Goal: Task Accomplishment & Management: Use online tool/utility

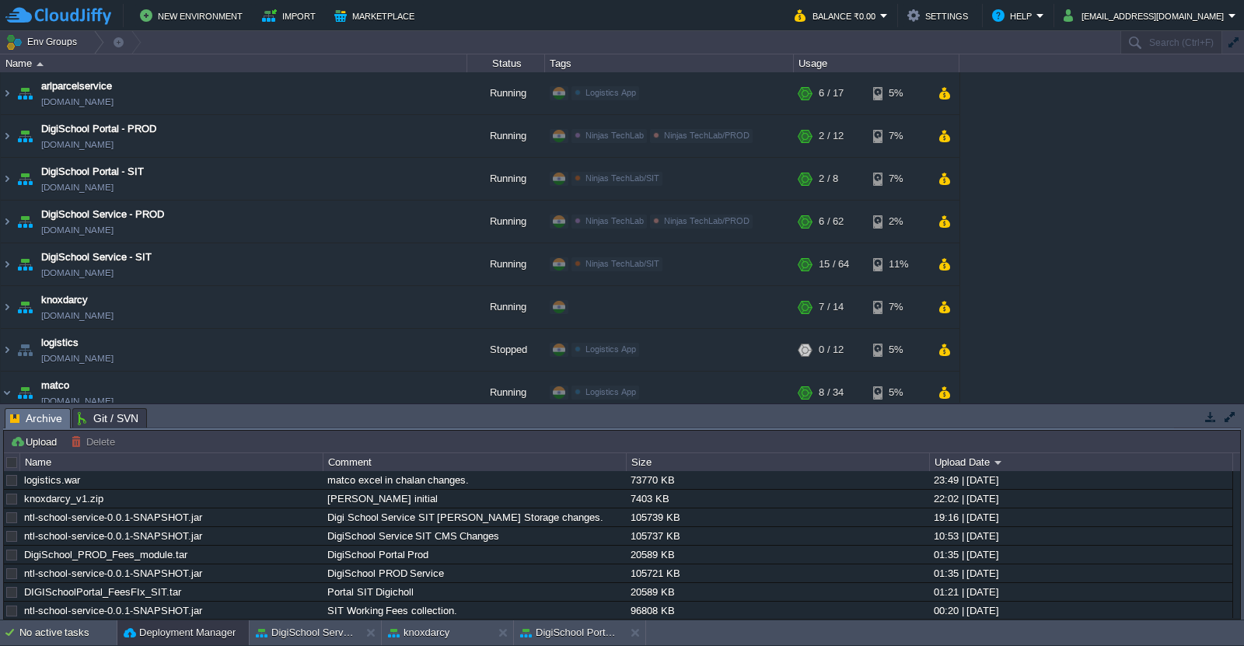
scroll to position [303, 0]
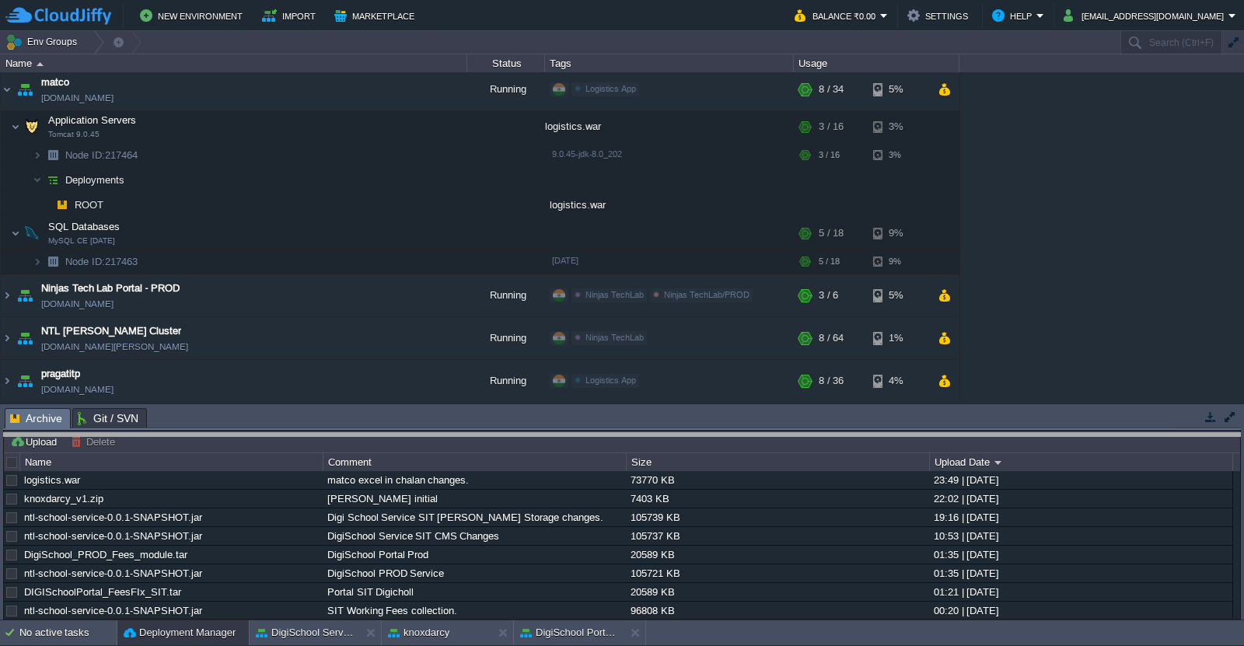
drag, startPoint x: 571, startPoint y: 417, endPoint x: 574, endPoint y: 442, distance: 25.2
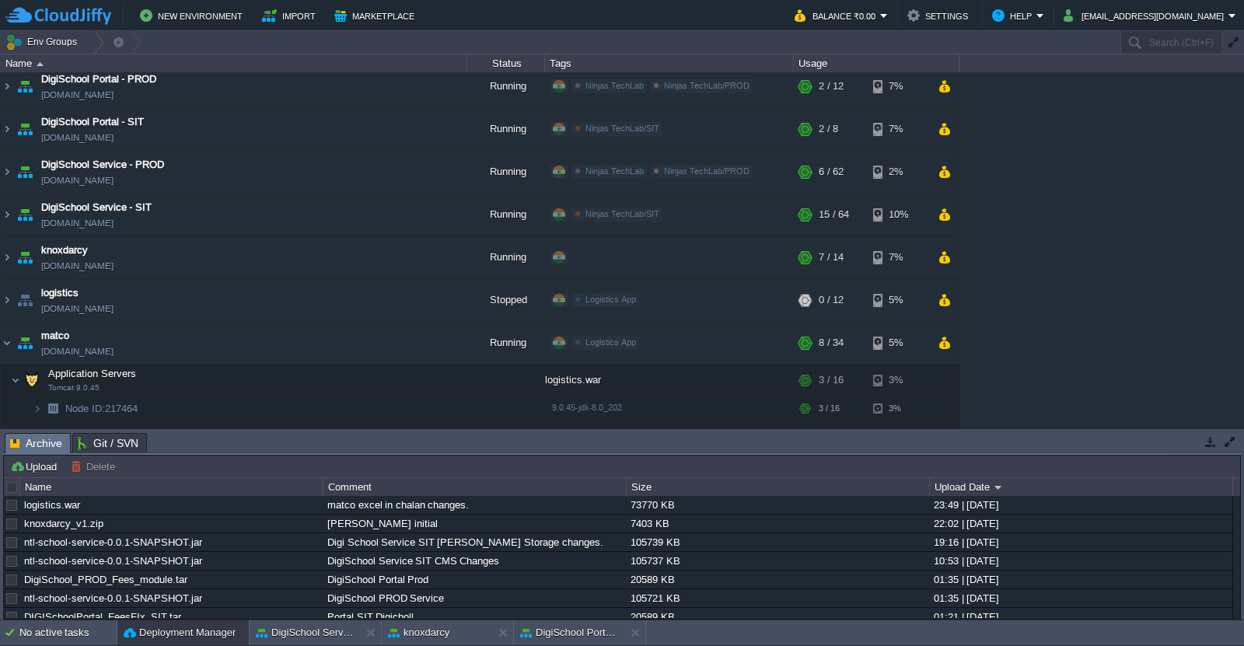
scroll to position [0, 0]
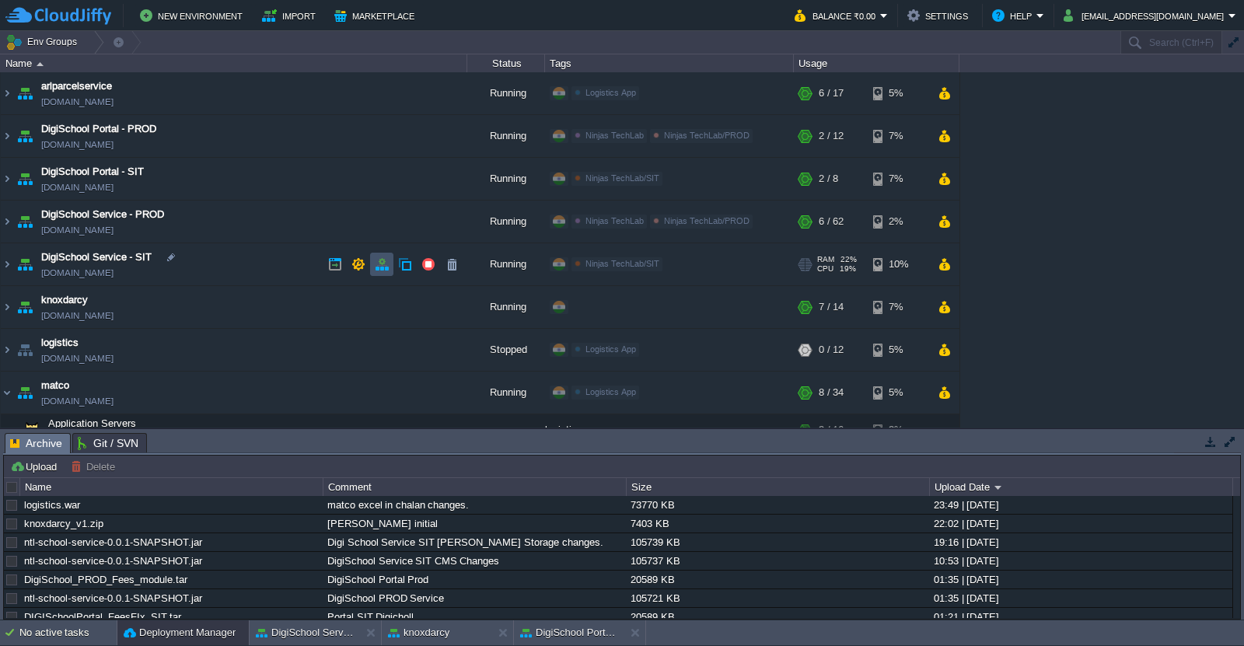
click at [378, 266] on button "button" at bounding box center [382, 264] width 14 height 14
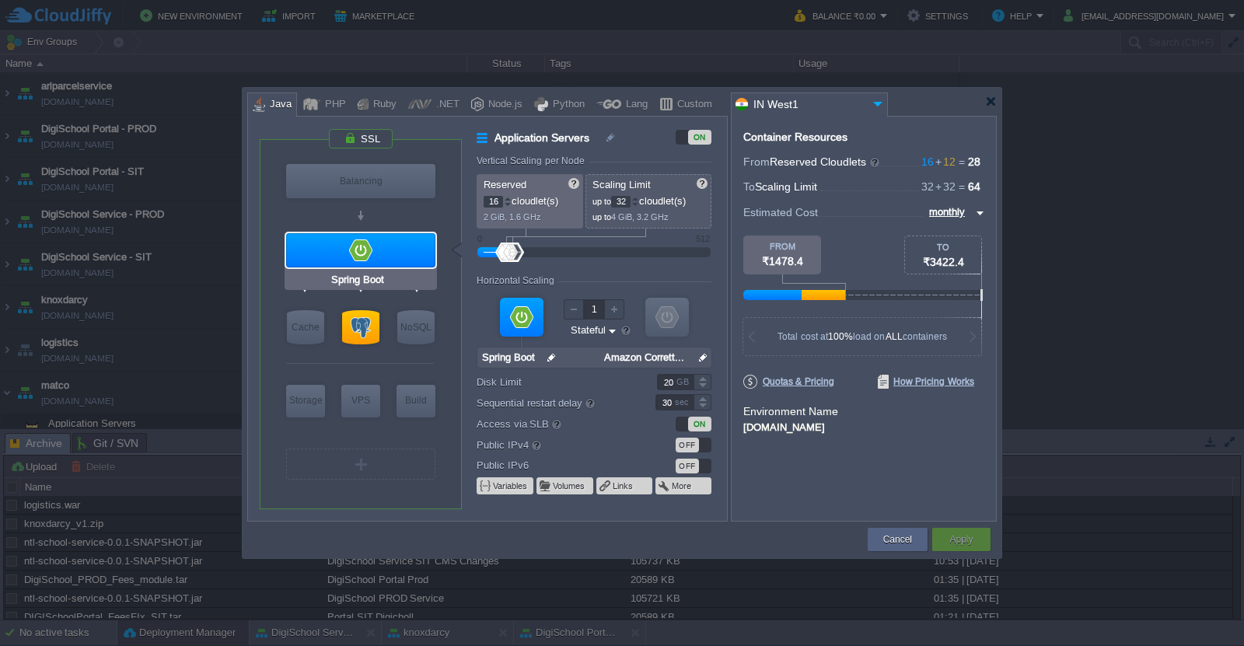
type input "Redis 7.2.4"
click at [894, 537] on button "Cancel" at bounding box center [897, 540] width 29 height 16
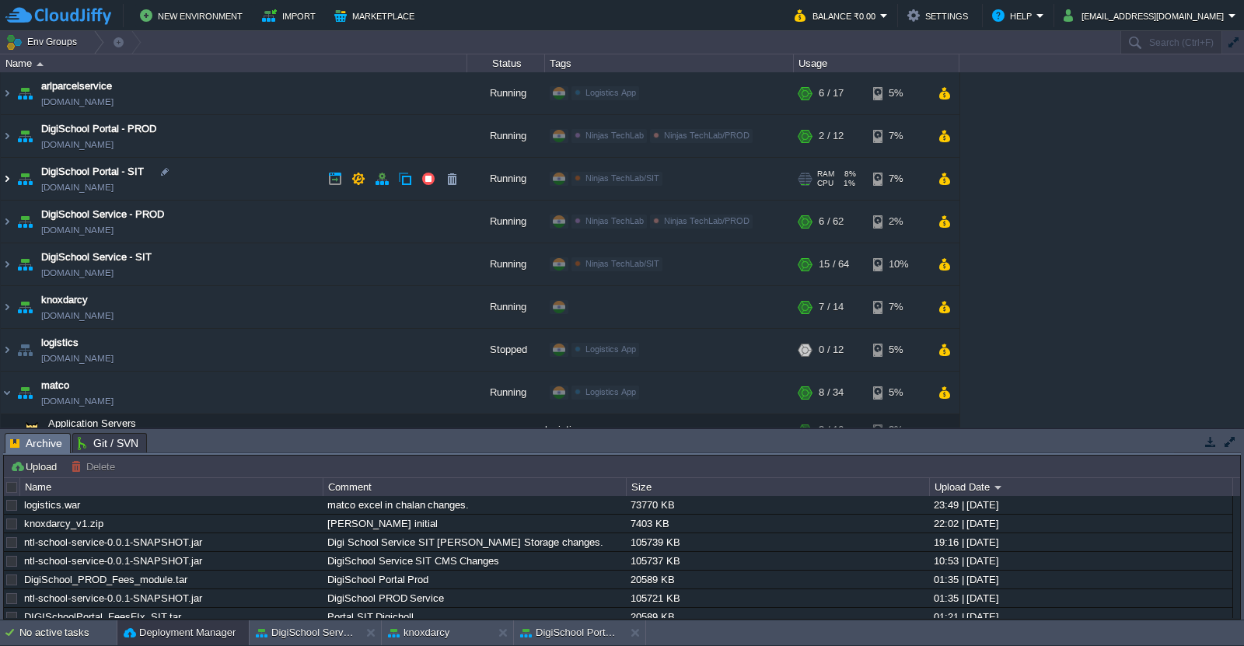
click at [9, 178] on img at bounding box center [7, 179] width 12 height 42
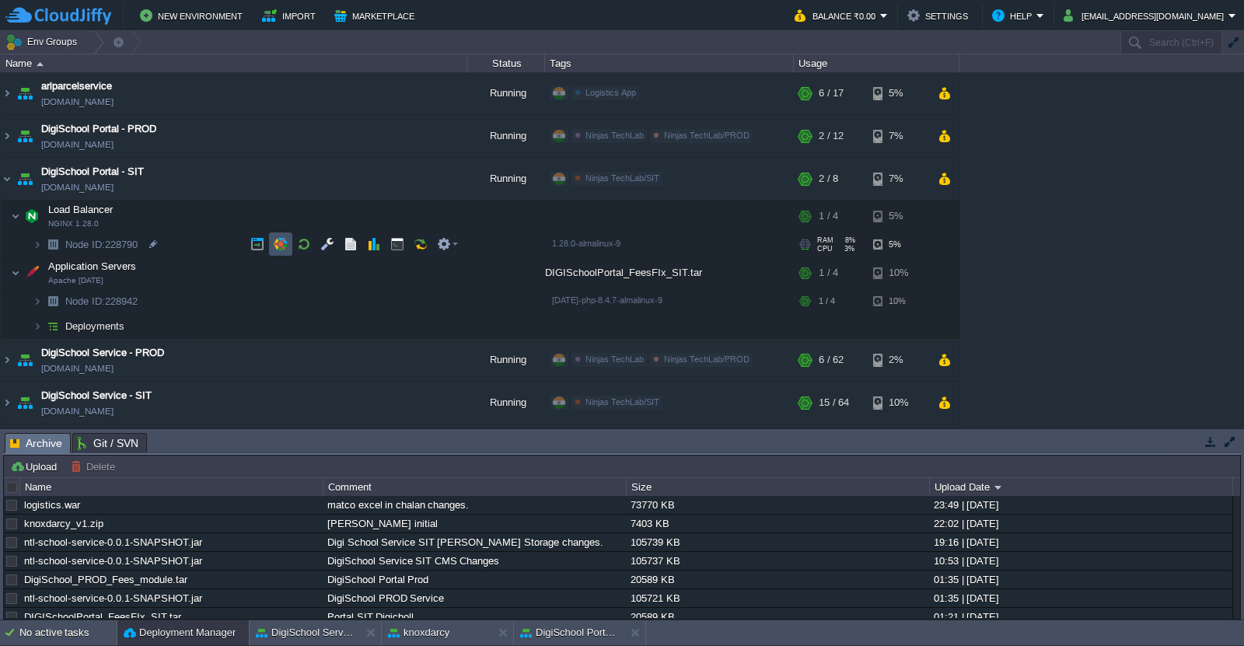
click at [285, 240] on button "button" at bounding box center [281, 244] width 14 height 14
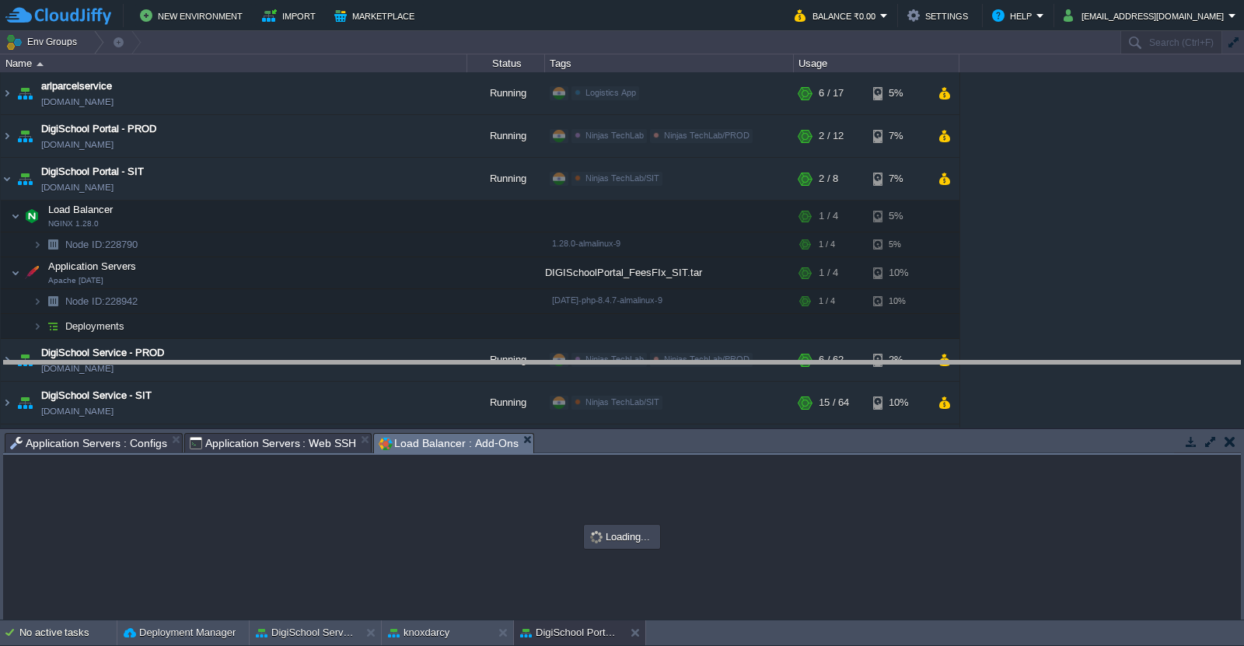
drag, startPoint x: 827, startPoint y: 447, endPoint x: 823, endPoint y: 337, distance: 110.5
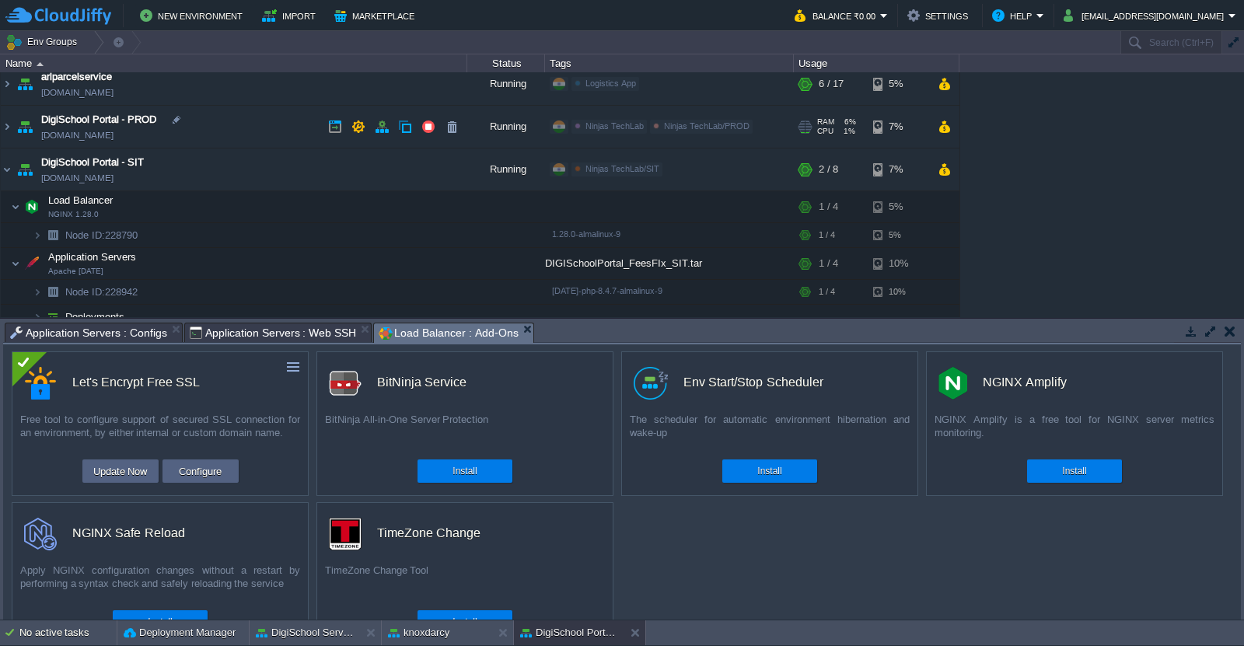
scroll to position [8, 0]
click at [9, 169] on img at bounding box center [7, 171] width 12 height 42
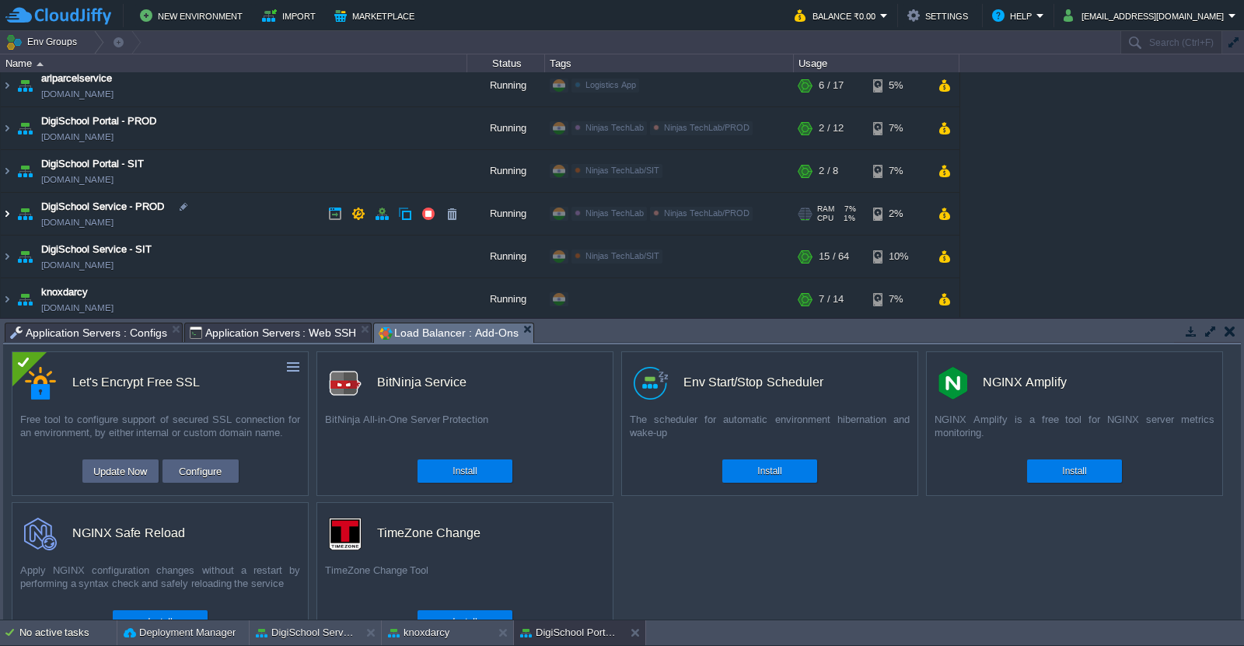
click at [5, 215] on img at bounding box center [7, 214] width 12 height 42
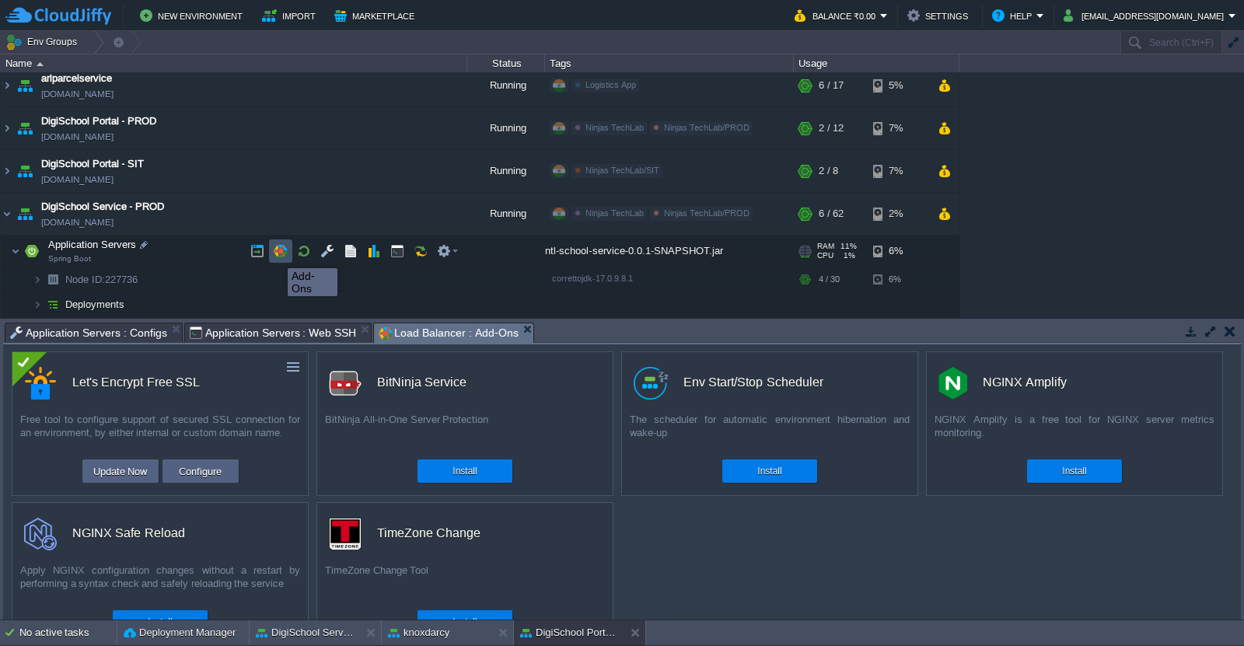
click at [280, 256] on button "button" at bounding box center [281, 251] width 14 height 14
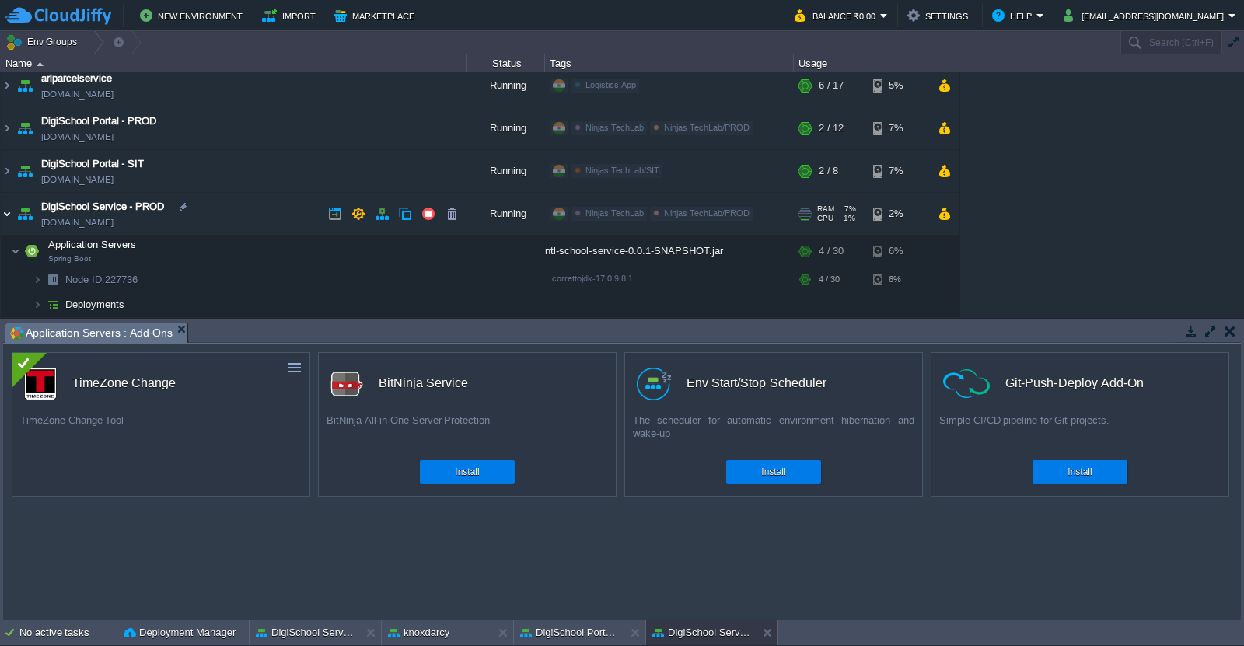
click at [9, 210] on img at bounding box center [7, 214] width 12 height 42
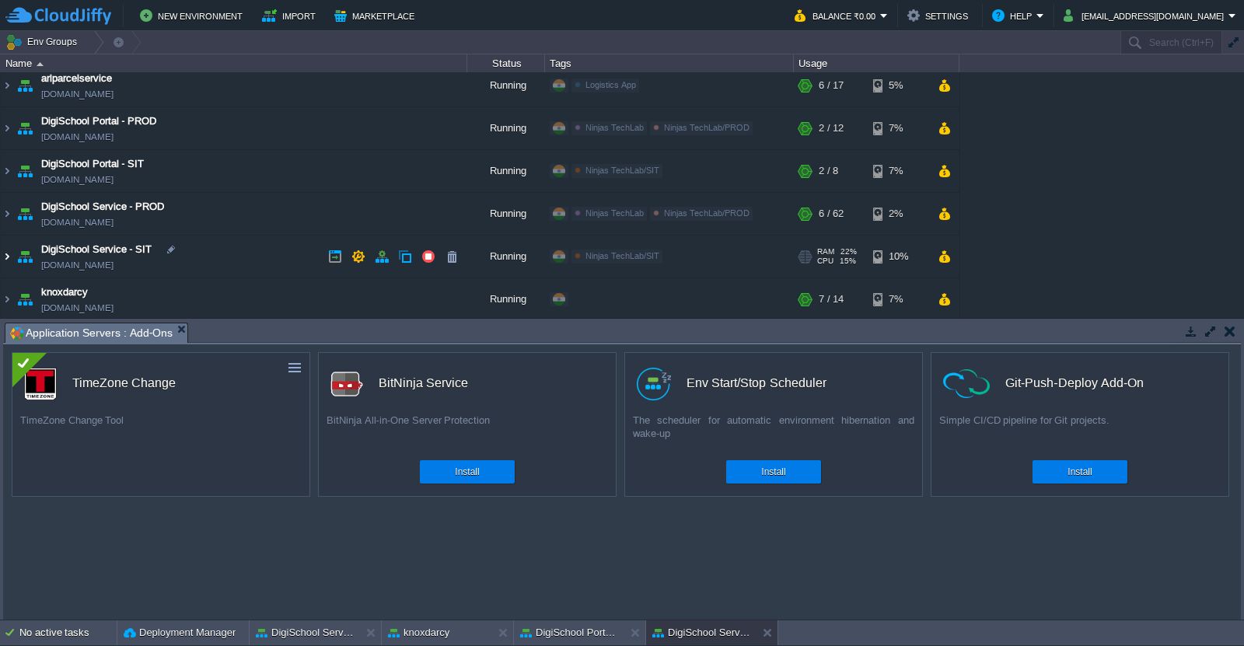
click at [7, 257] on img at bounding box center [7, 257] width 12 height 42
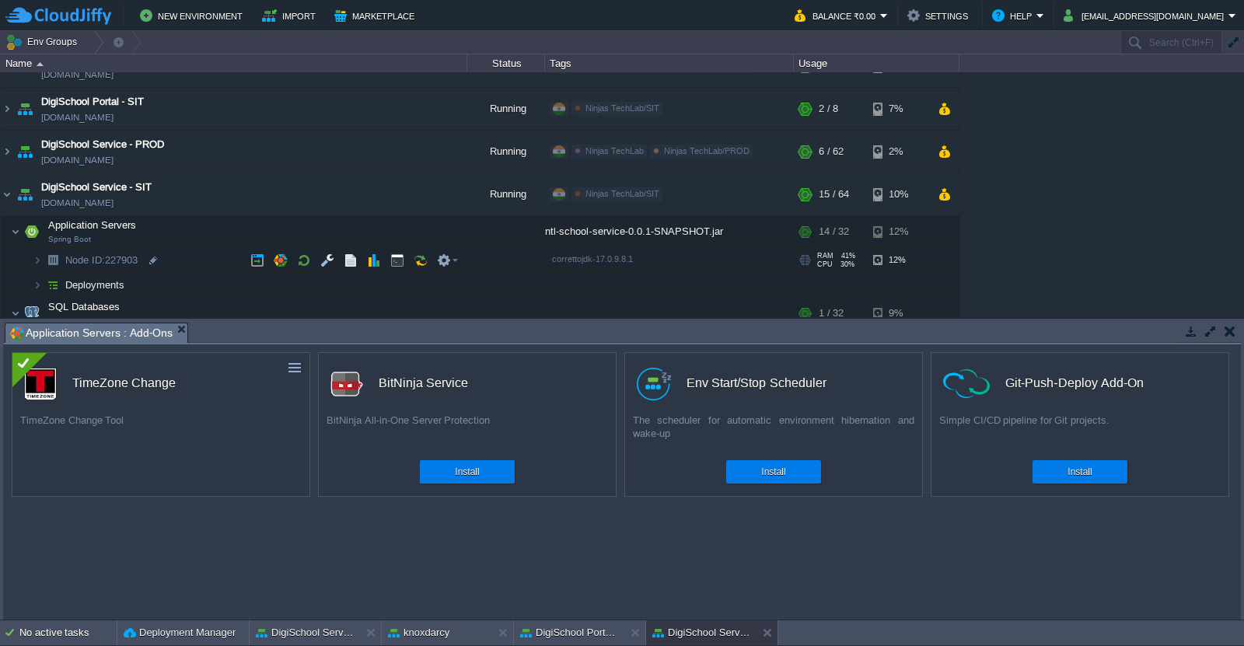
scroll to position [80, 0]
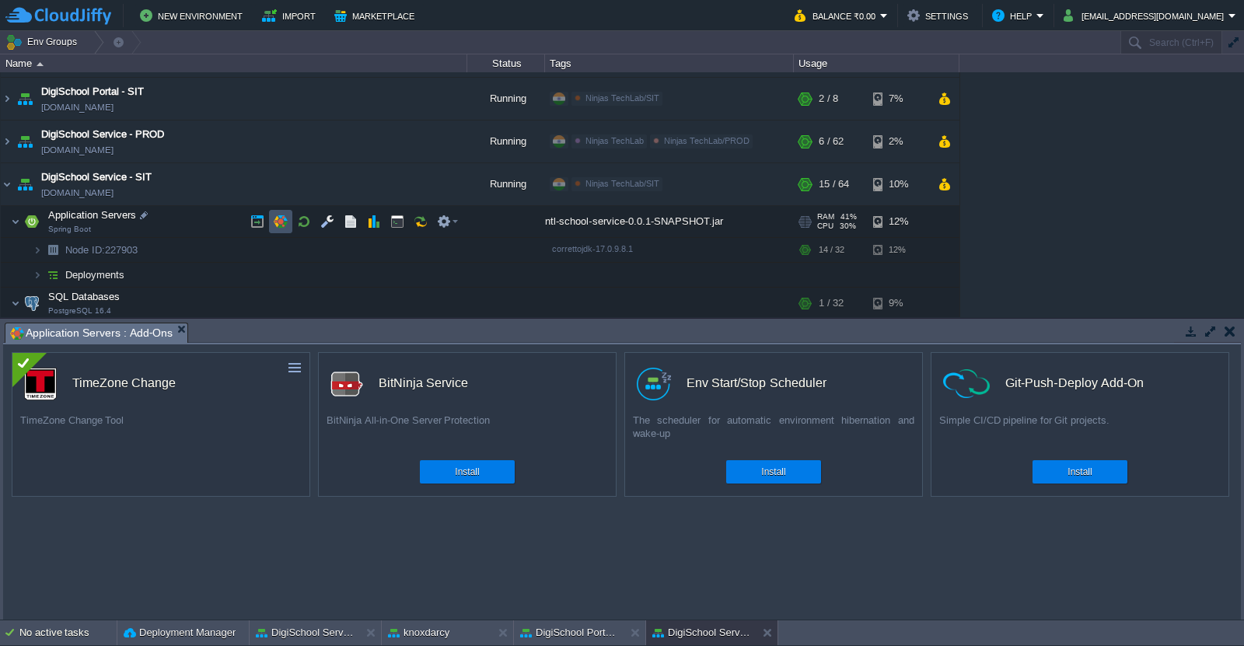
click at [274, 225] on button "button" at bounding box center [281, 222] width 14 height 14
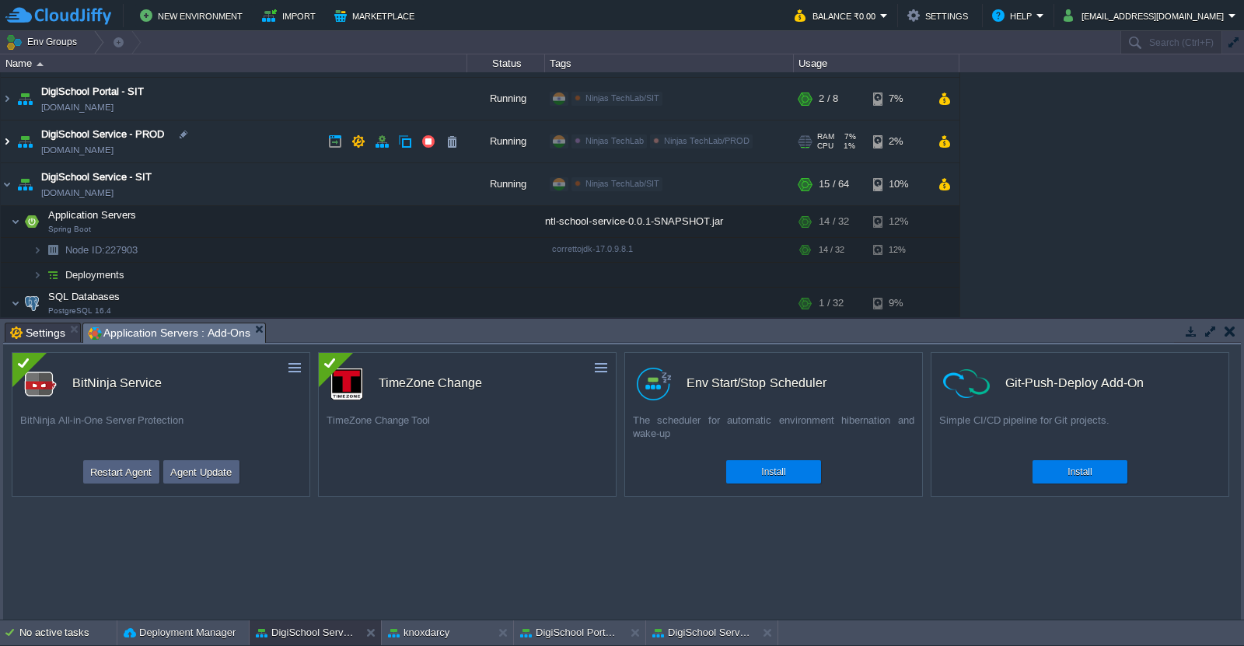
click at [4, 148] on img at bounding box center [7, 141] width 12 height 42
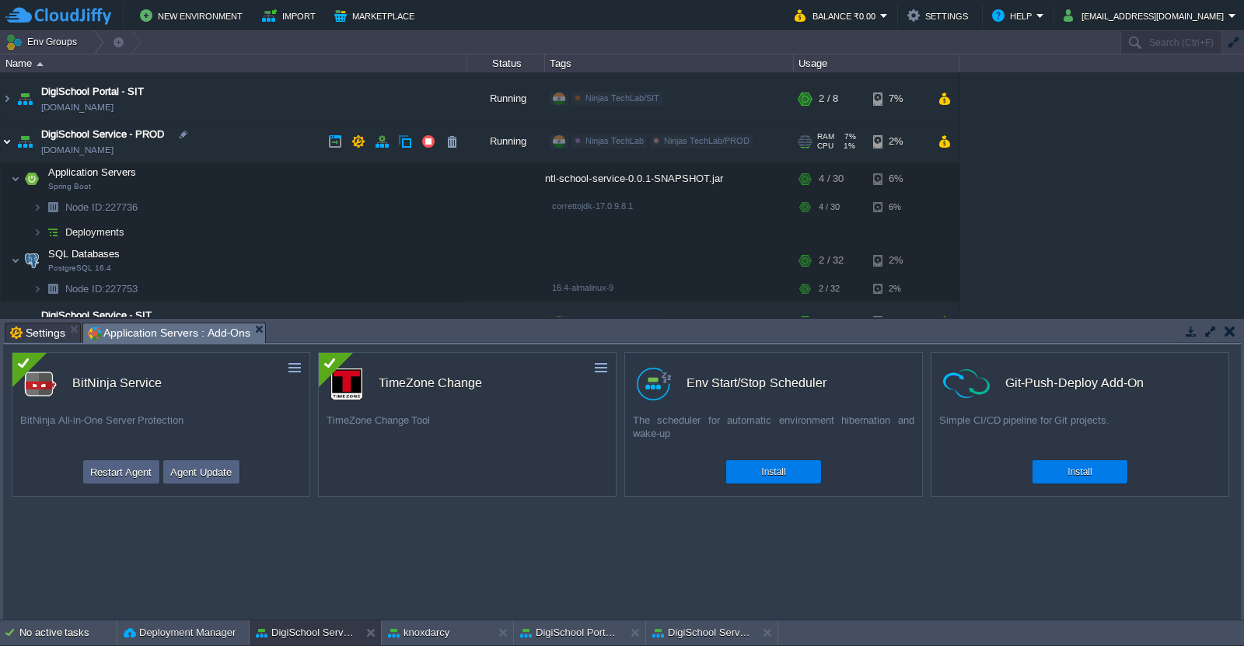
click at [4, 148] on img at bounding box center [7, 141] width 12 height 42
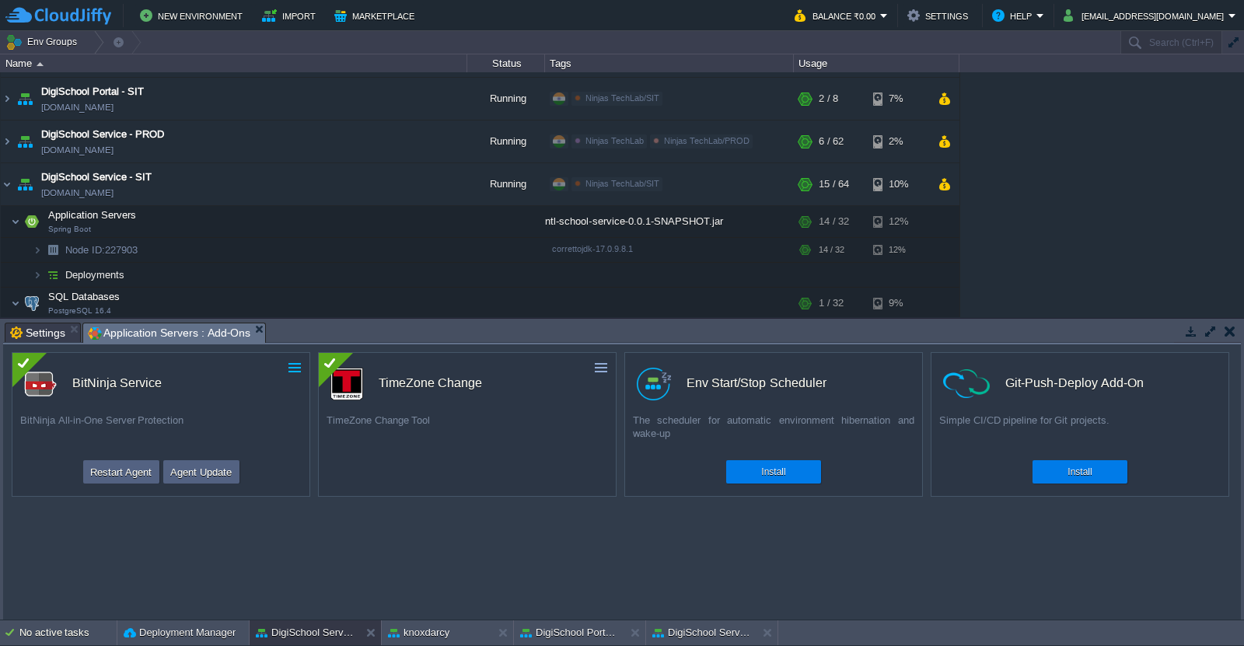
click at [293, 373] on button "button" at bounding box center [295, 368] width 14 height 14
click at [262, 406] on link "Uninstall" at bounding box center [251, 412] width 107 height 19
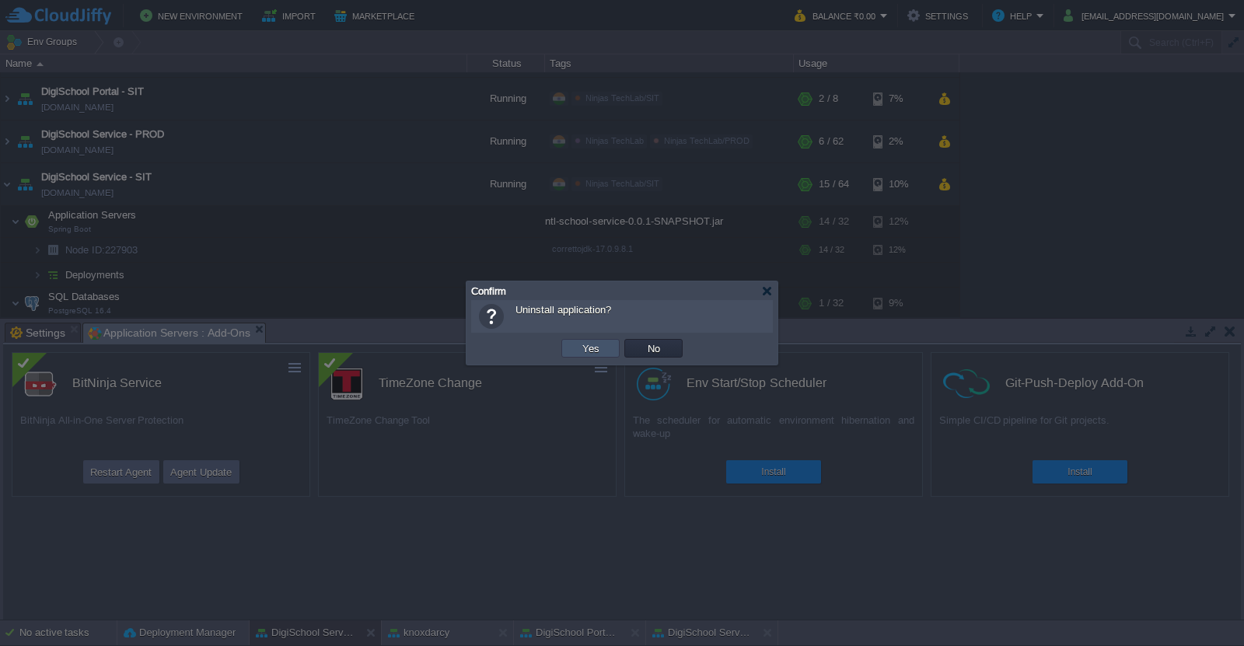
click at [584, 349] on button "Yes" at bounding box center [591, 348] width 26 height 14
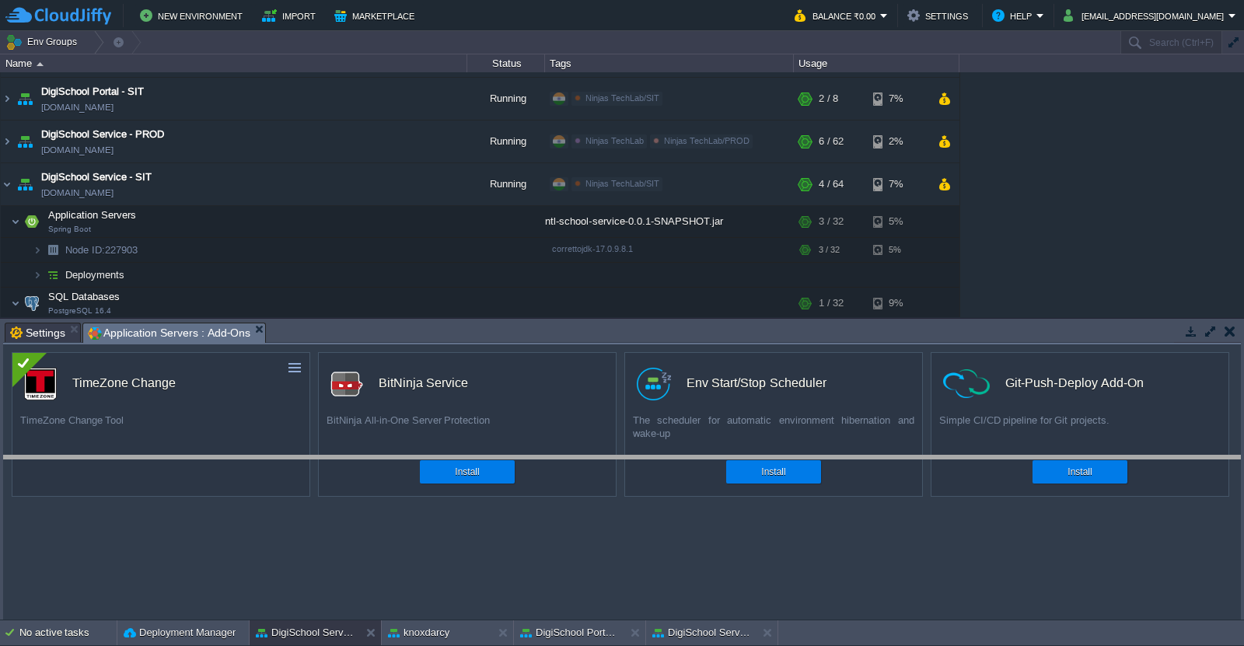
drag, startPoint x: 358, startPoint y: 335, endPoint x: 380, endPoint y: 476, distance: 142.4
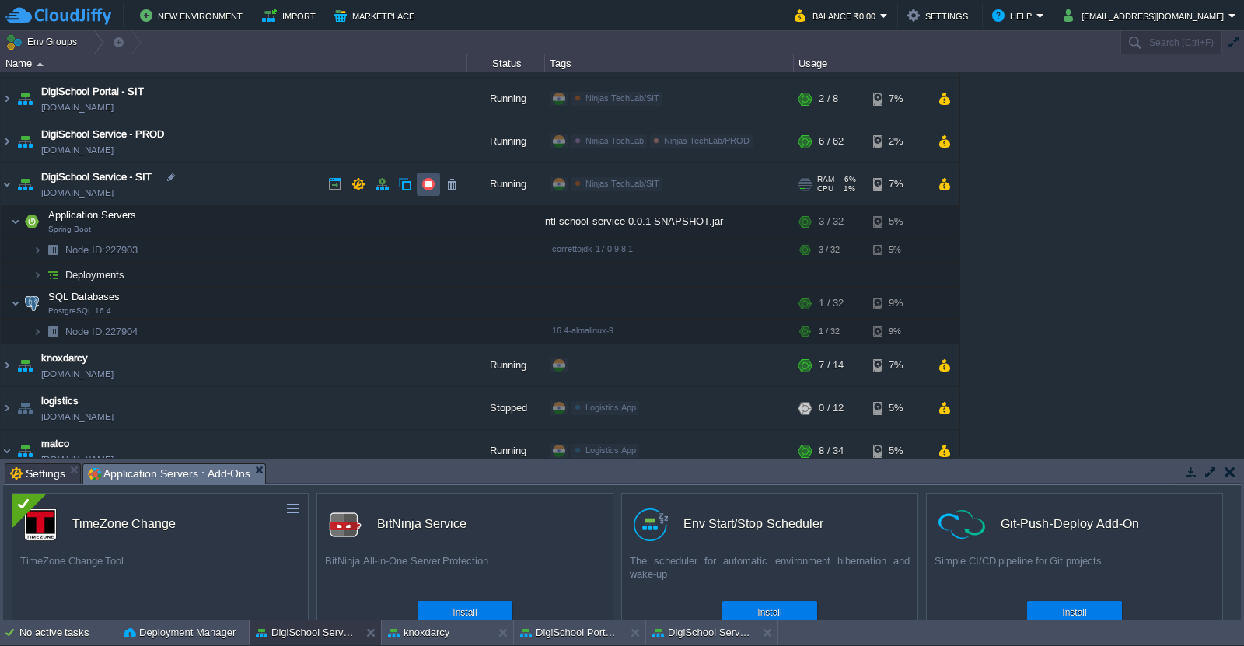
click at [429, 184] on button "button" at bounding box center [428, 184] width 14 height 14
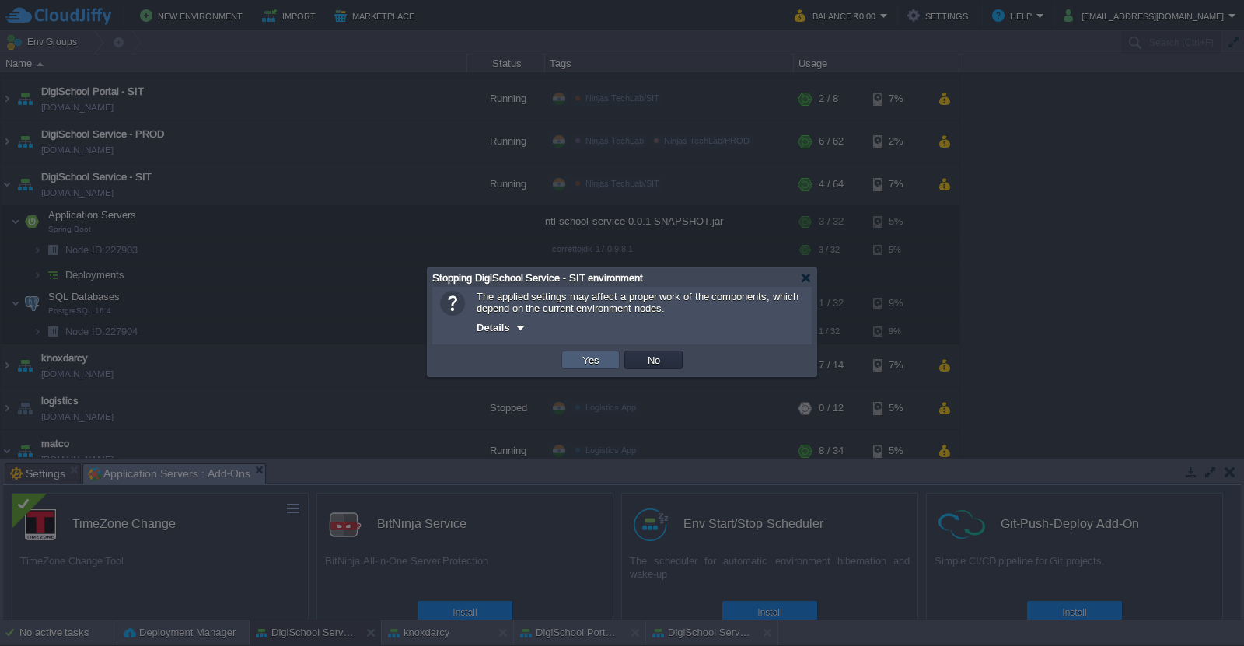
click at [609, 360] on td "Yes" at bounding box center [590, 360] width 58 height 19
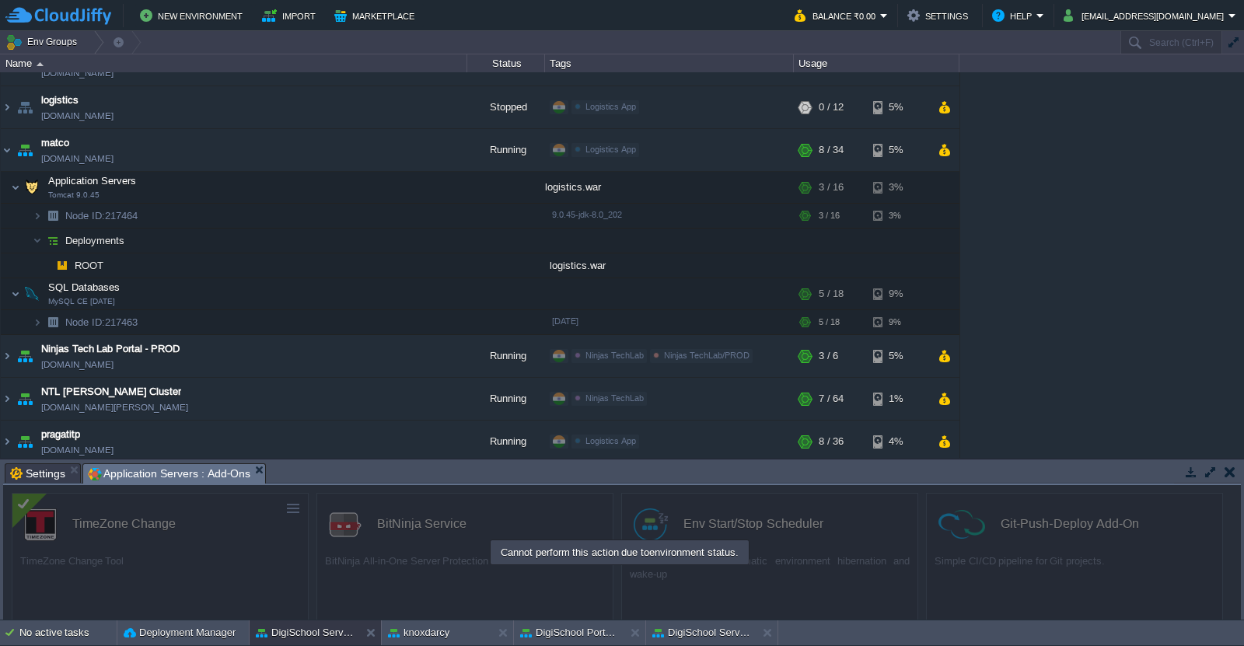
scroll to position [386, 0]
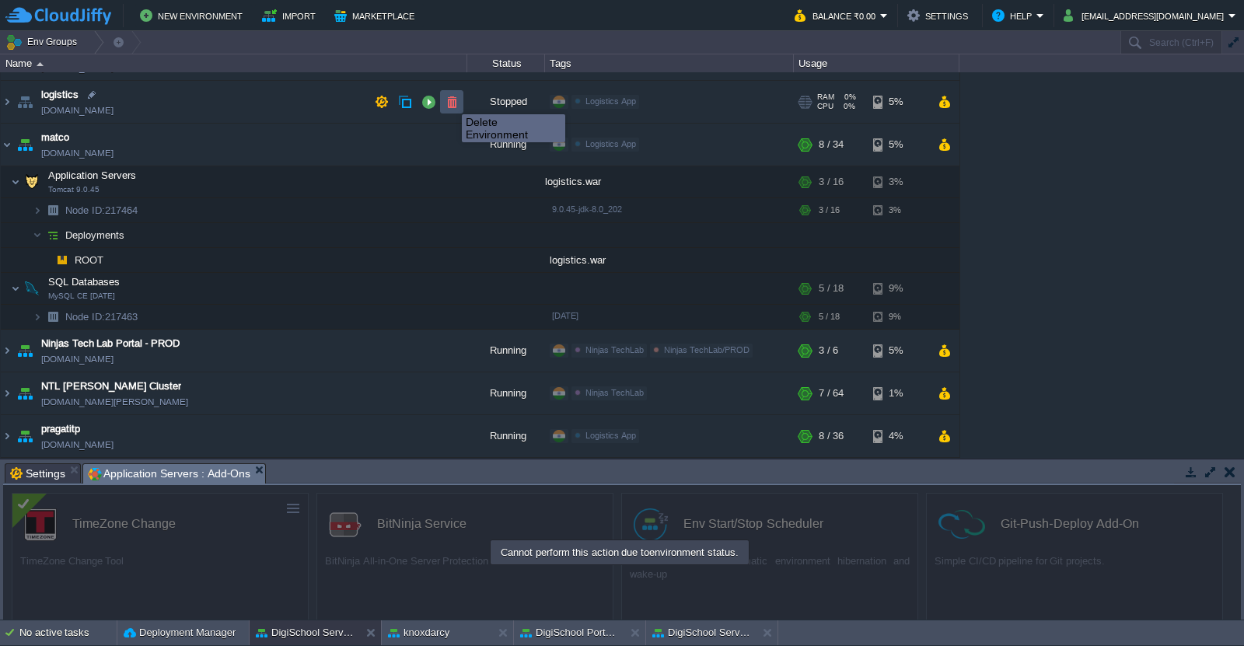
click at [450, 100] on button "button" at bounding box center [452, 102] width 14 height 14
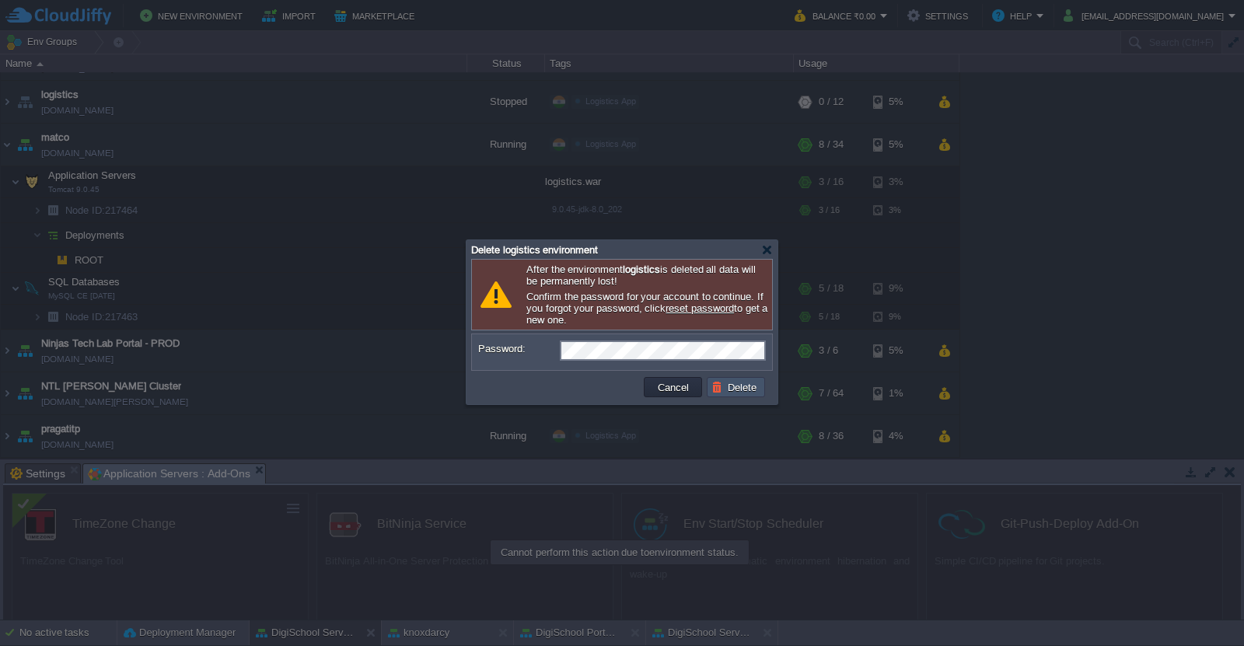
click at [737, 386] on button "Delete" at bounding box center [736, 387] width 50 height 14
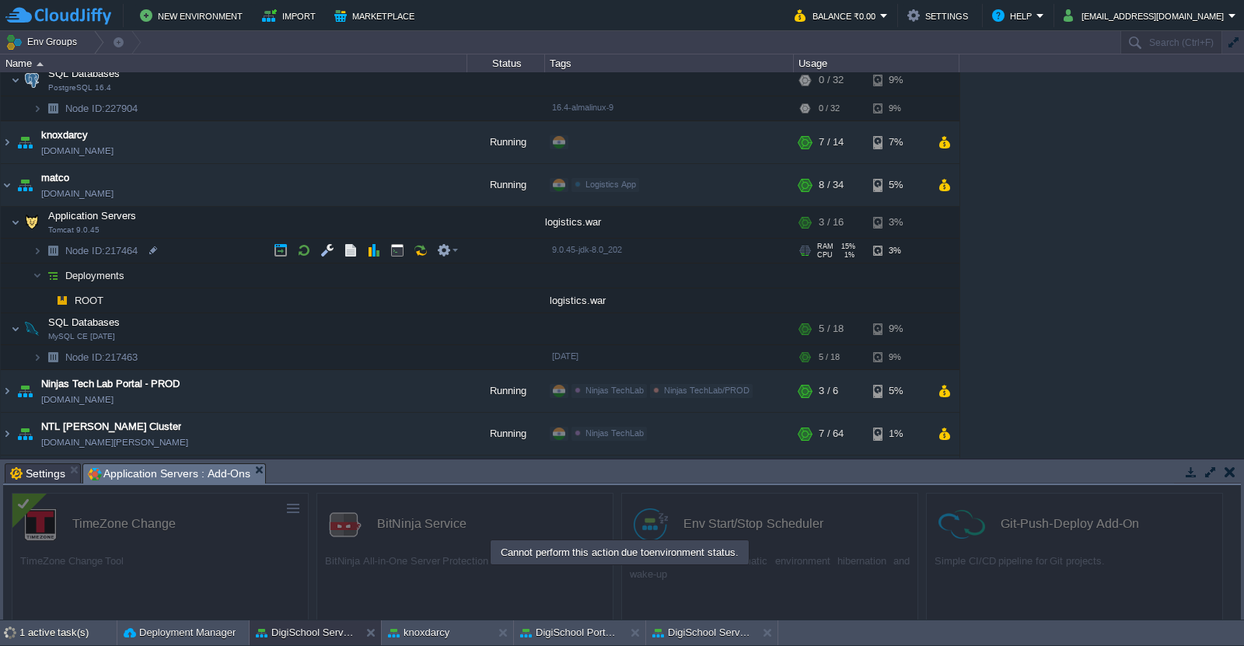
scroll to position [260, 0]
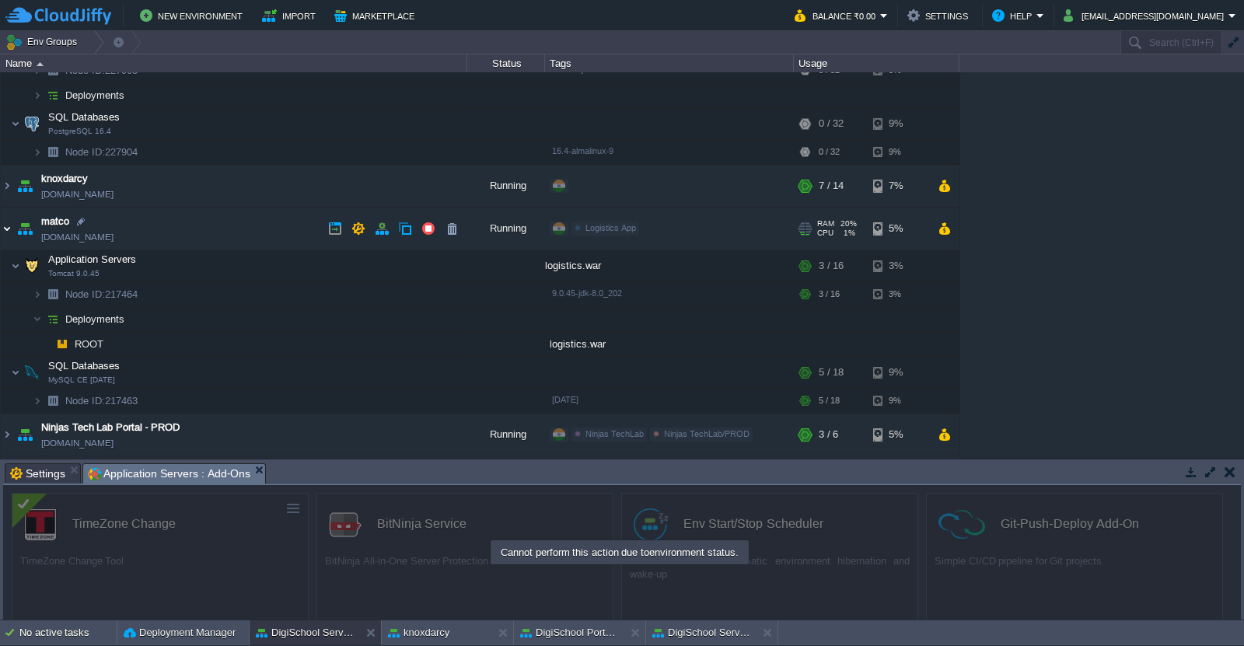
click at [3, 234] on img at bounding box center [7, 229] width 12 height 42
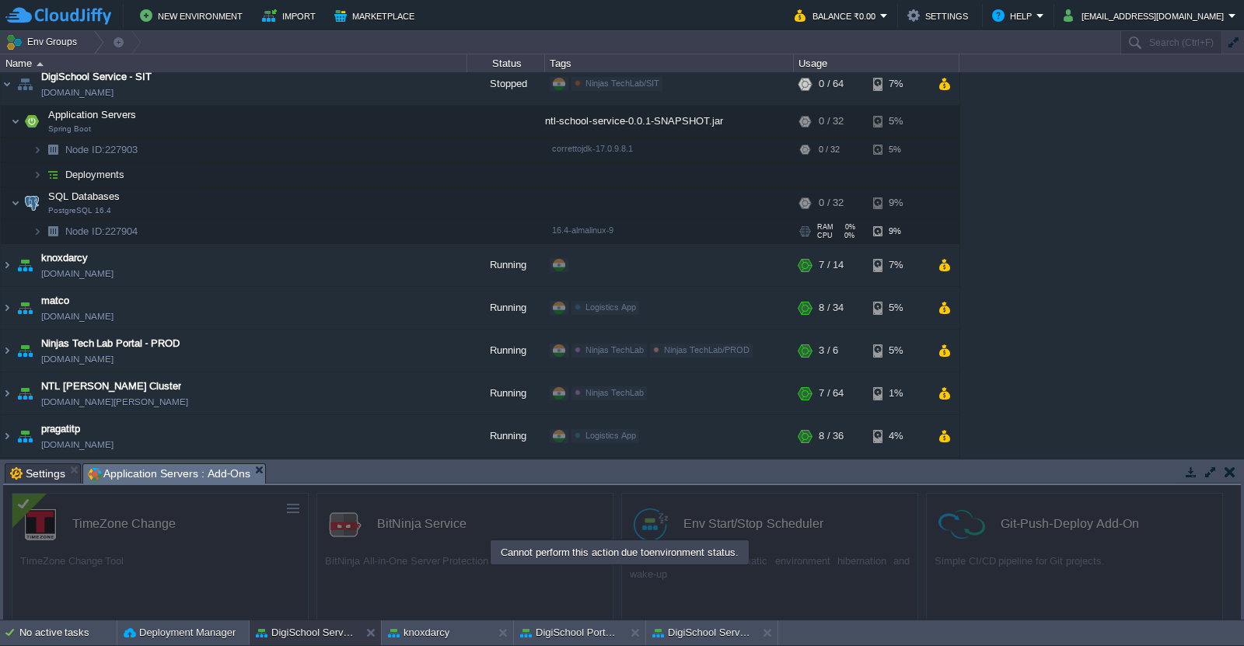
scroll to position [180, 0]
click at [8, 89] on img at bounding box center [7, 84] width 12 height 42
